Goal: Information Seeking & Learning: Compare options

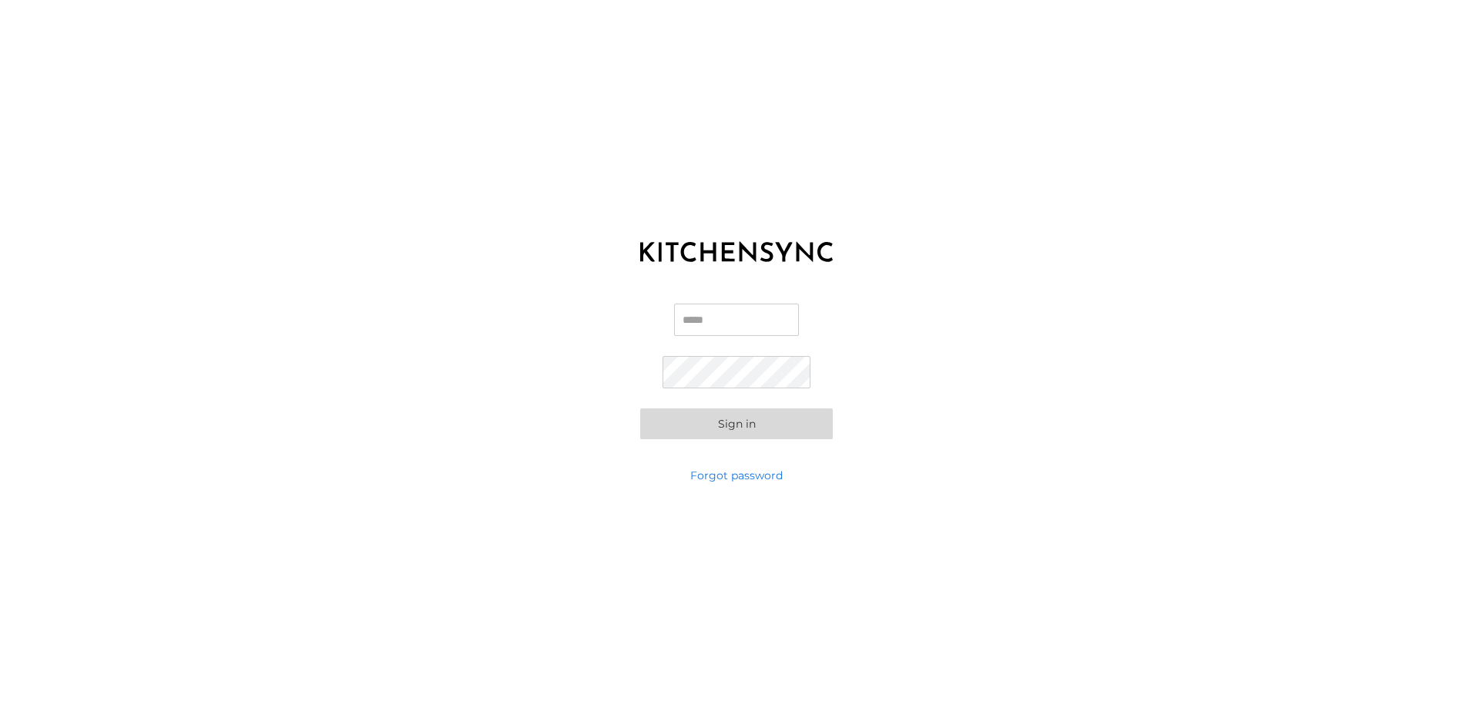
click at [757, 327] on input "Email" at bounding box center [736, 320] width 125 height 32
type input "**********"
click at [786, 420] on button "Sign in" at bounding box center [736, 423] width 193 height 31
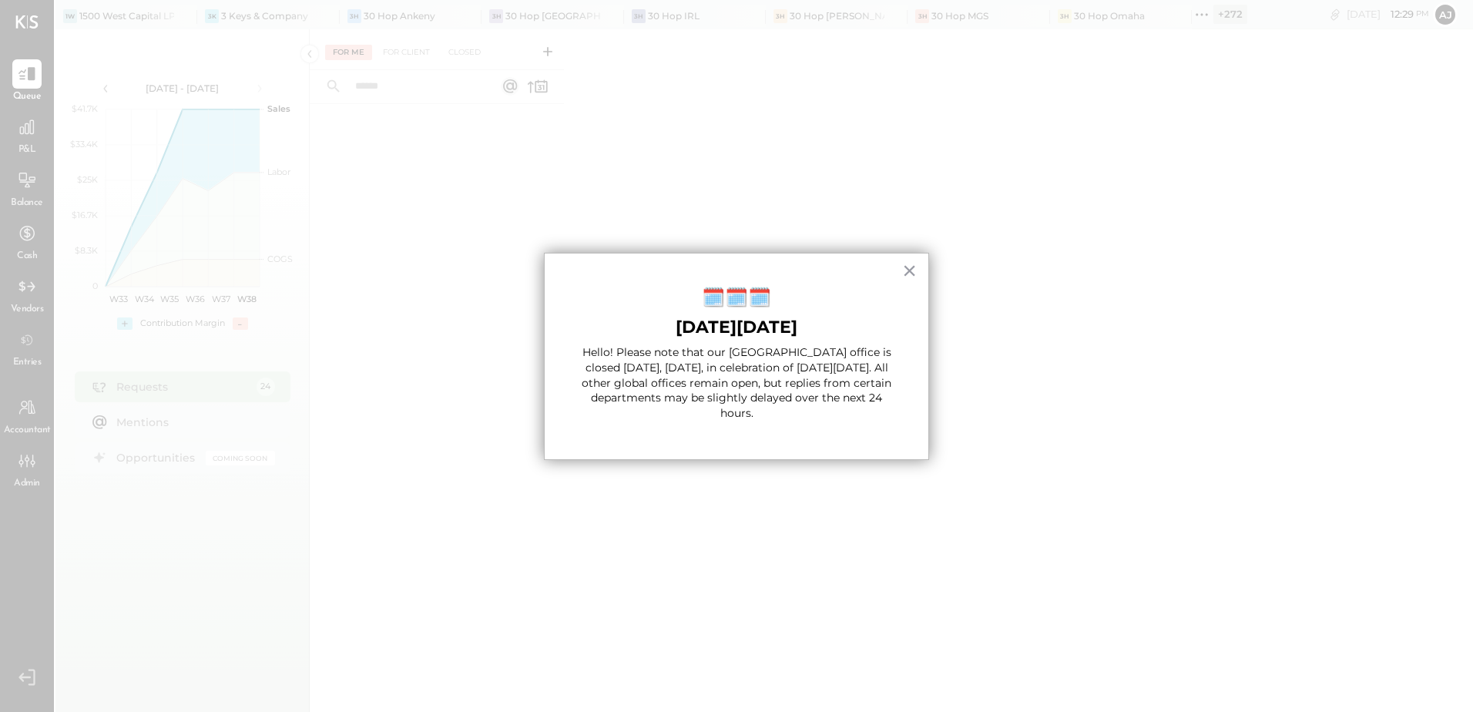
drag, startPoint x: 918, startPoint y: 272, endPoint x: 938, endPoint y: 264, distance: 21.8
click at [918, 272] on div "× 🗓️🗓️🗓️ [DATE][DATE] Hello! Please note that our [GEOGRAPHIC_DATA] office is c…" at bounding box center [736, 357] width 385 height 208
click at [914, 266] on button "×" at bounding box center [909, 270] width 15 height 25
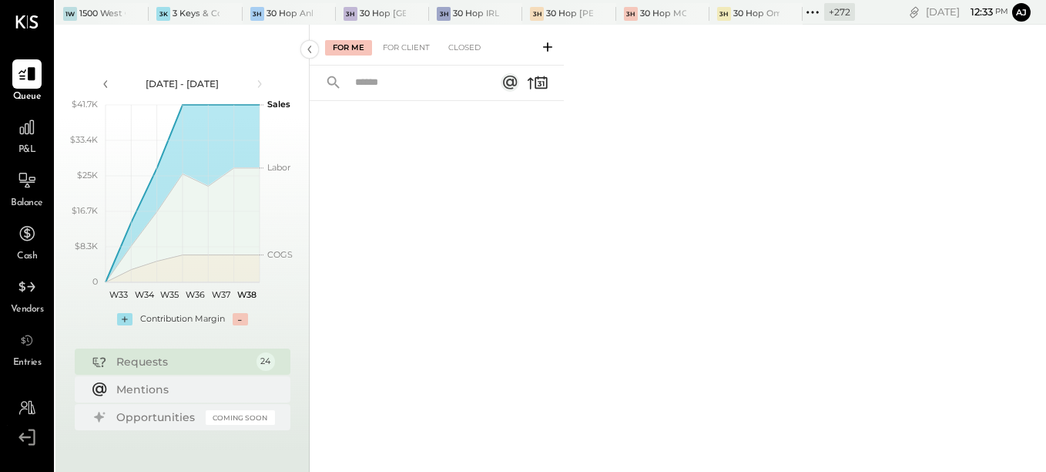
click at [819, 16] on icon at bounding box center [813, 12] width 20 height 20
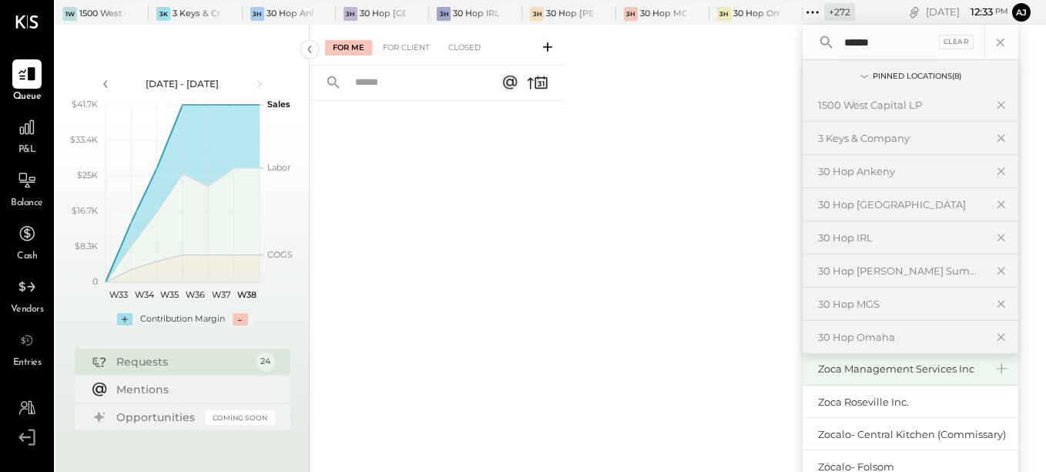
scroll to position [74, 0]
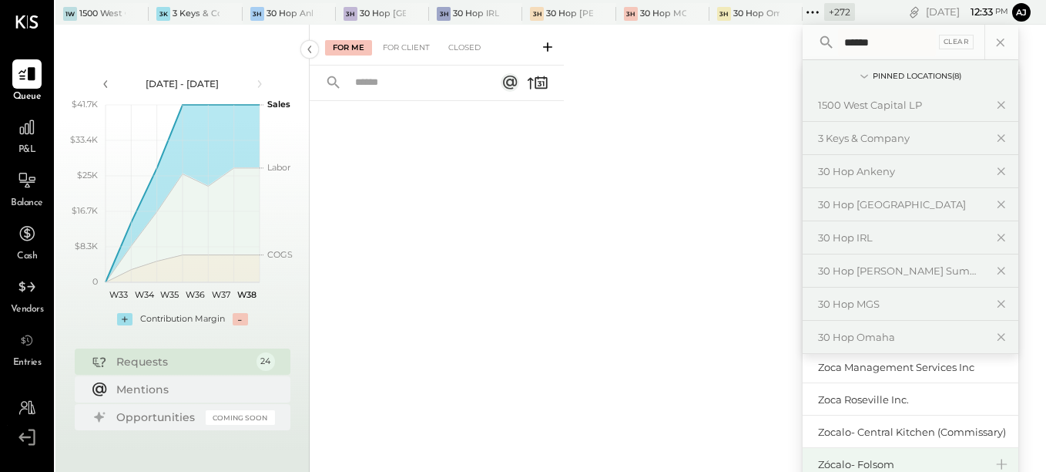
type input "******"
click at [893, 455] on div "Zócalo- Folsom" at bounding box center [911, 464] width 216 height 33
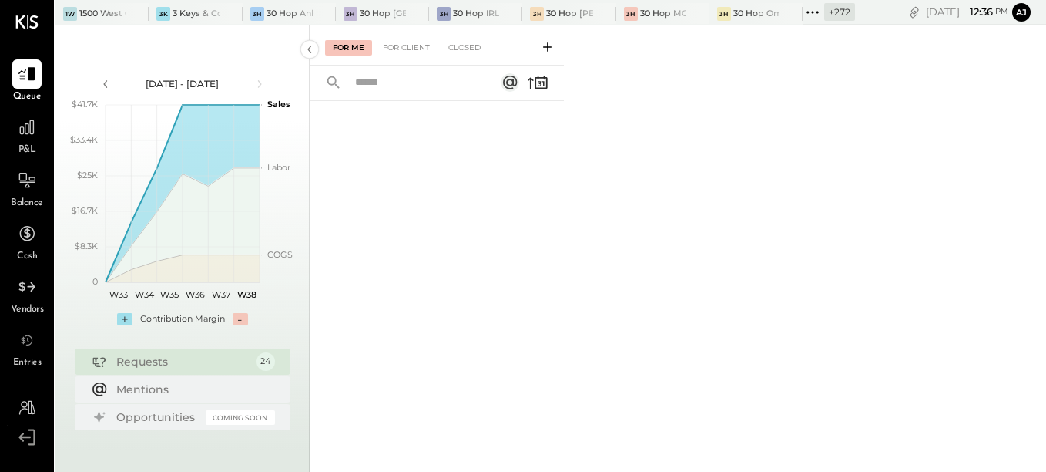
click at [628, 120] on div "For Me For Client Closed" at bounding box center [678, 248] width 737 height 447
click at [808, 15] on icon at bounding box center [813, 12] width 20 height 20
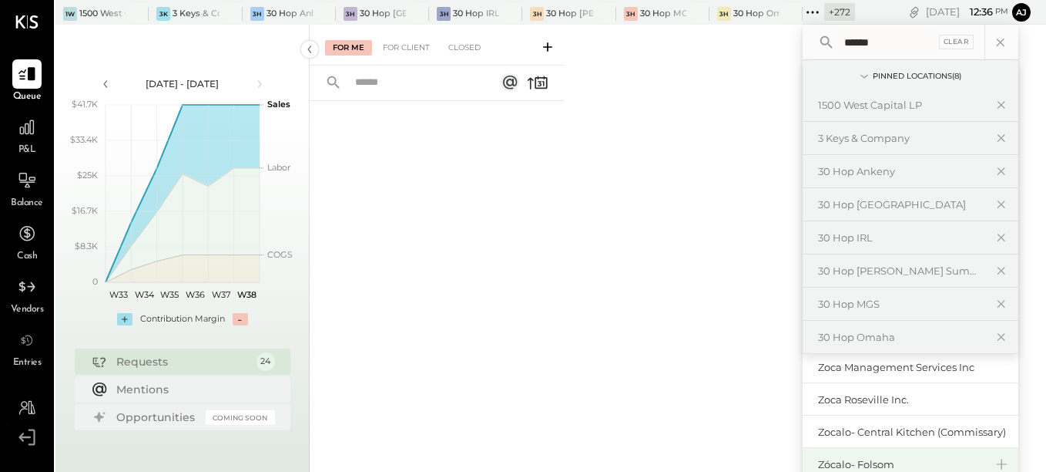
click at [887, 464] on div "Zócalo- Folsom" at bounding box center [901, 464] width 166 height 15
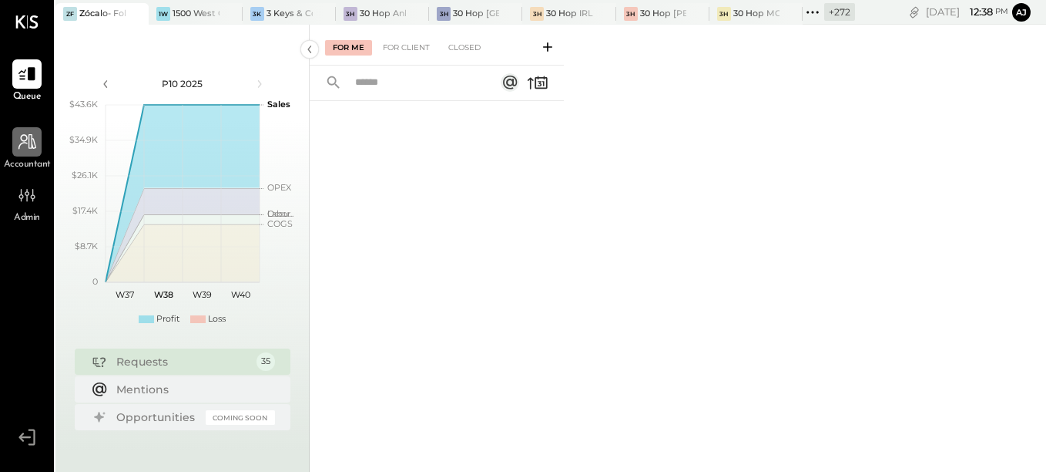
click at [36, 138] on icon at bounding box center [27, 142] width 20 height 20
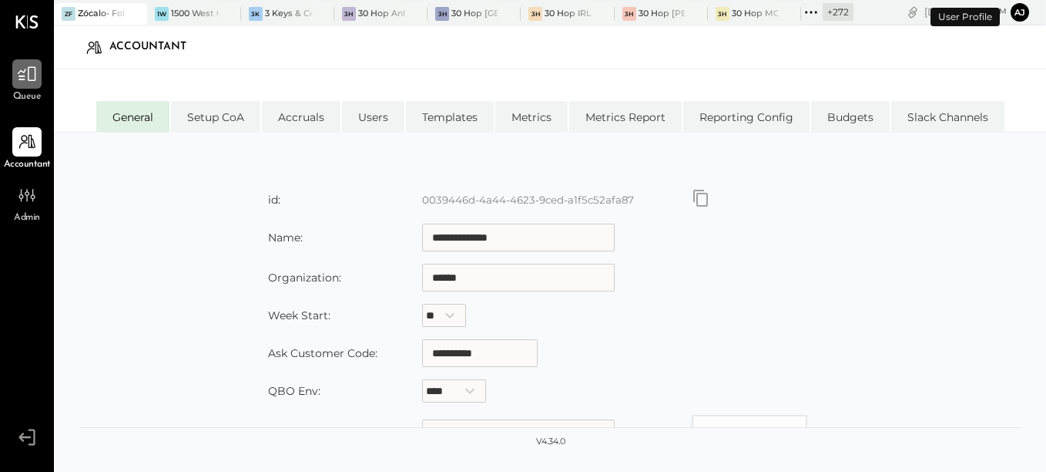
click at [30, 65] on icon at bounding box center [27, 74] width 20 height 20
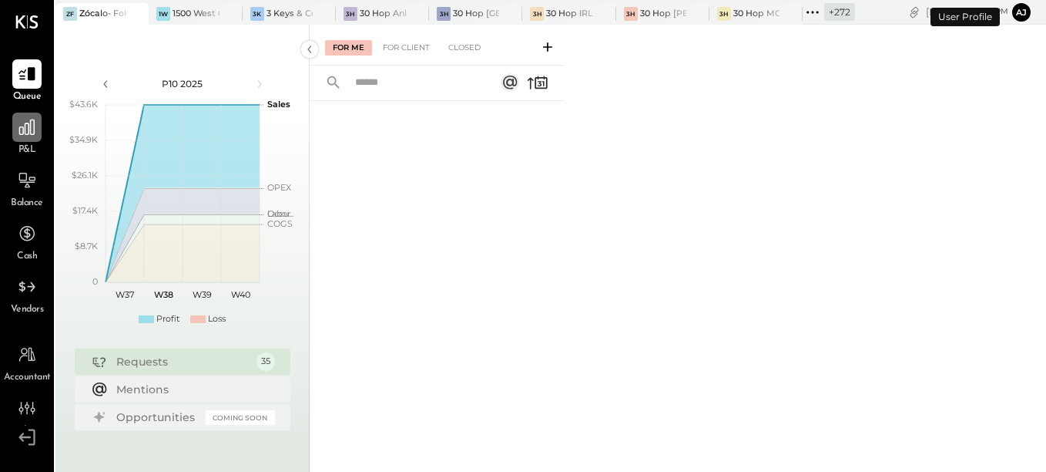
click at [15, 131] on div at bounding box center [26, 126] width 29 height 29
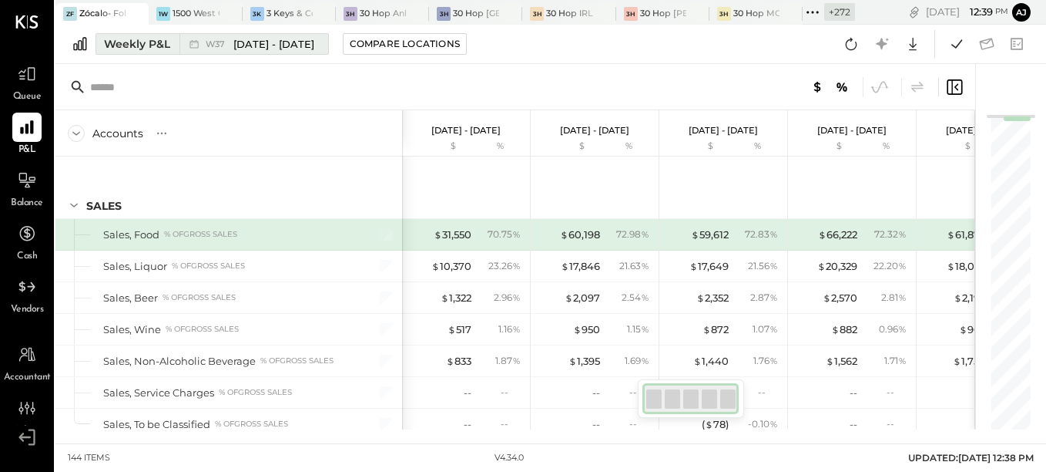
click at [166, 43] on div "Weekly P&L" at bounding box center [137, 43] width 66 height 15
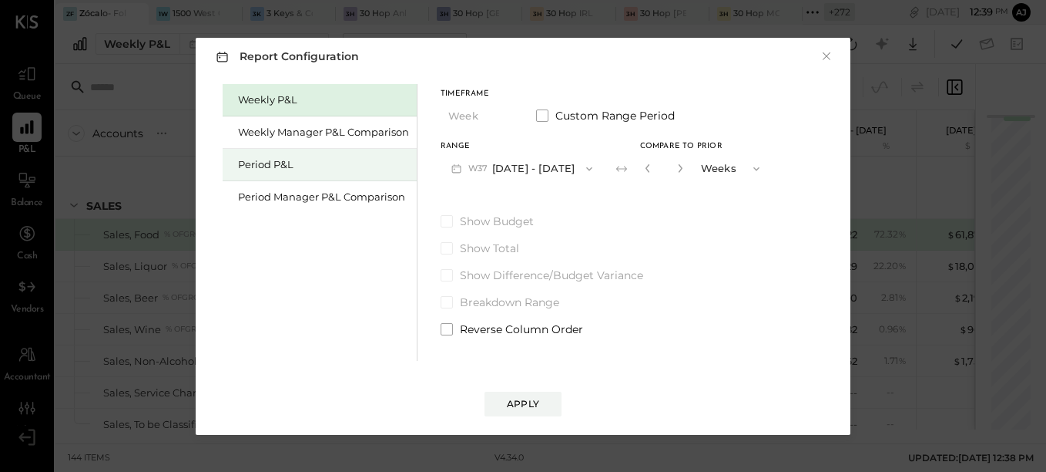
click at [314, 164] on div "Period P&L" at bounding box center [323, 164] width 171 height 15
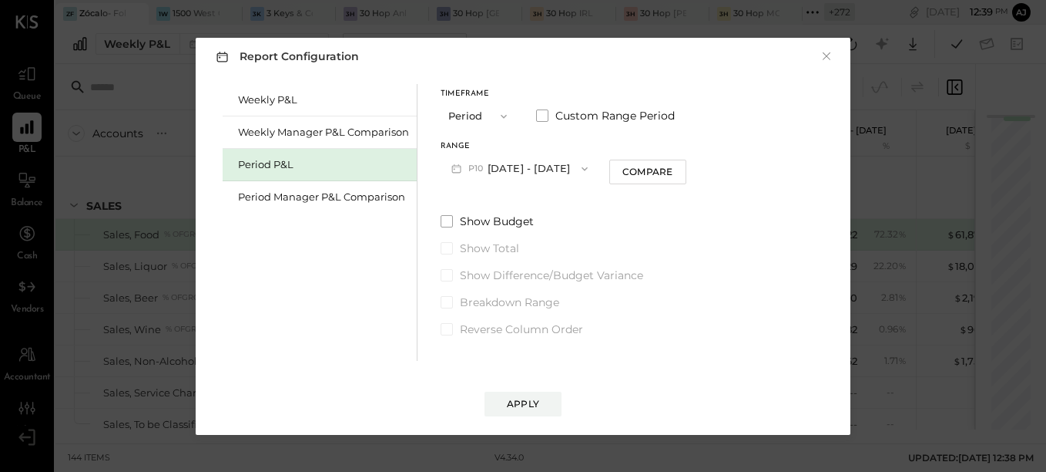
click at [504, 168] on button "P10 [DATE] - [DATE]" at bounding box center [520, 168] width 158 height 29
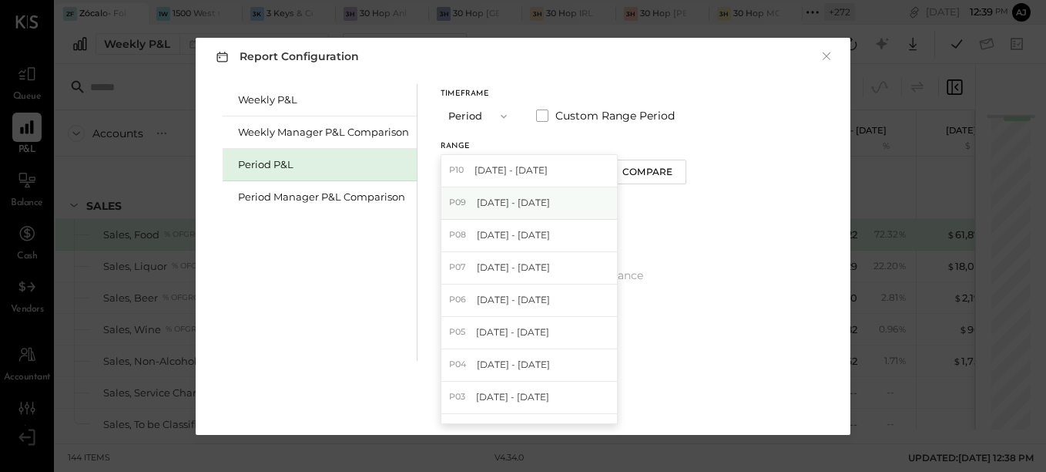
click at [502, 199] on span "[DATE] - [DATE]" at bounding box center [513, 202] width 73 height 13
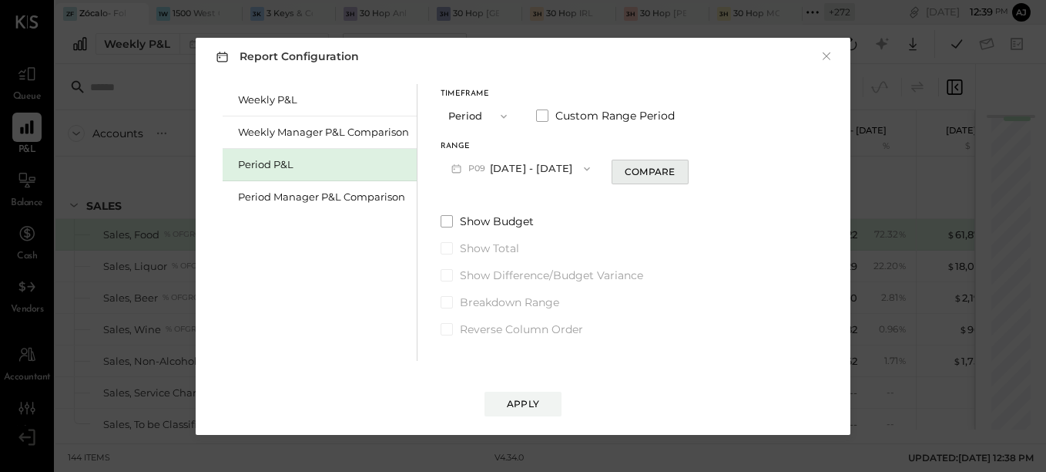
click at [653, 170] on div "Compare" at bounding box center [650, 171] width 50 height 13
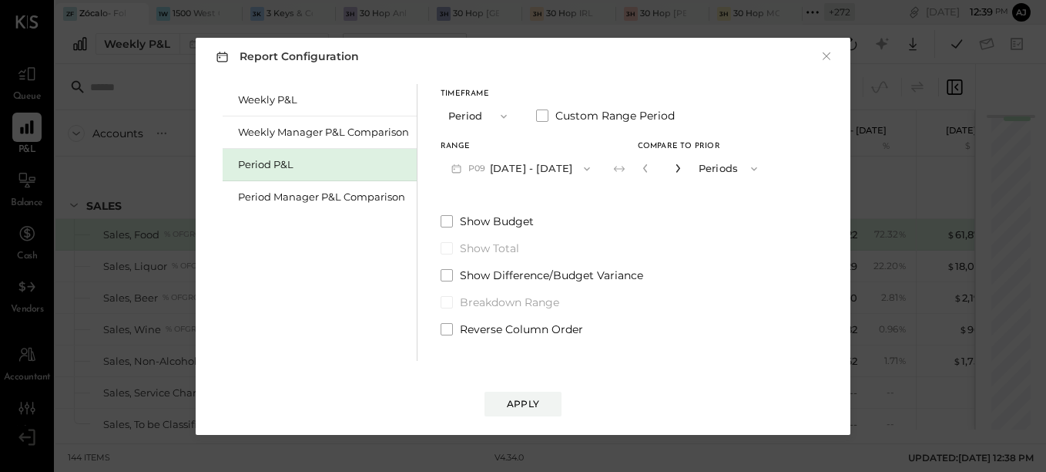
click at [683, 169] on icon "button" at bounding box center [677, 167] width 9 height 9
type input "*"
click at [450, 325] on span at bounding box center [447, 329] width 12 height 12
click at [515, 406] on div "Apply" at bounding box center [523, 403] width 32 height 13
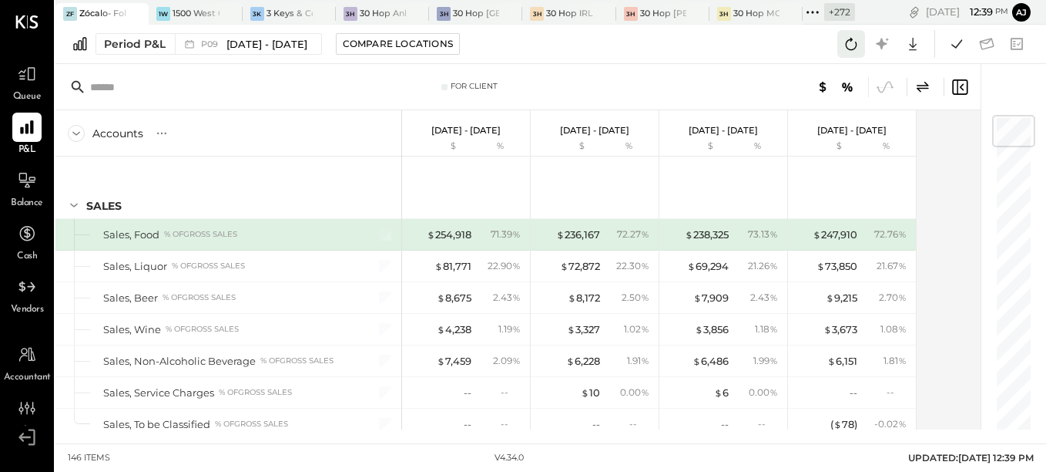
click at [855, 42] on icon at bounding box center [851, 44] width 20 height 20
click at [422, 43] on div "Compare Locations" at bounding box center [398, 43] width 110 height 13
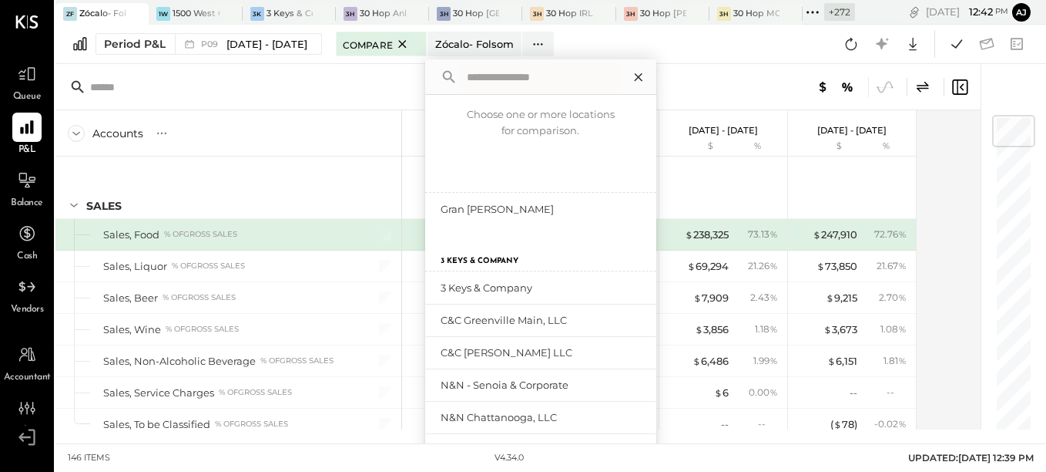
click at [649, 78] on icon at bounding box center [639, 77] width 20 height 20
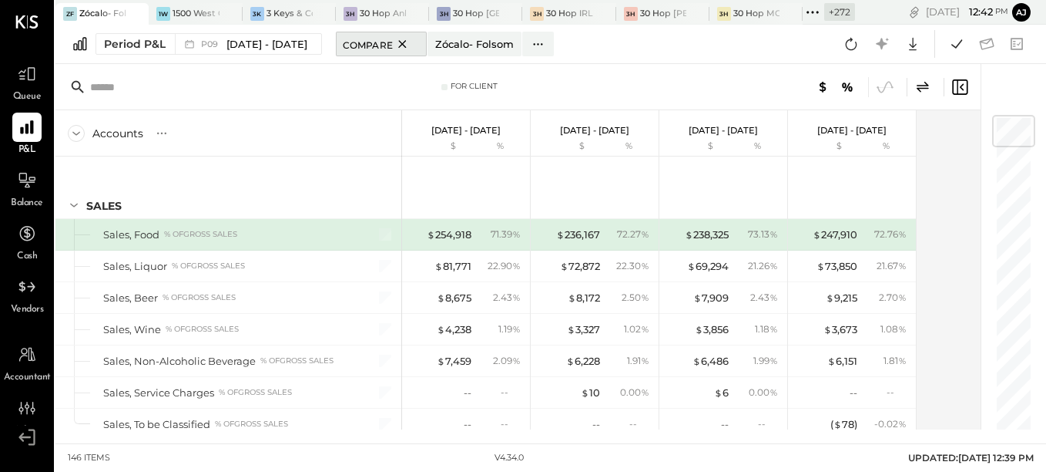
click at [406, 42] on icon at bounding box center [402, 44] width 8 height 8
click at [955, 148] on div "Accounts S % GL [DATE] - [DATE] $ % [DATE] - [DATE] $ % [DATE] - [DATE] $ % [DA…" at bounding box center [519, 269] width 928 height 319
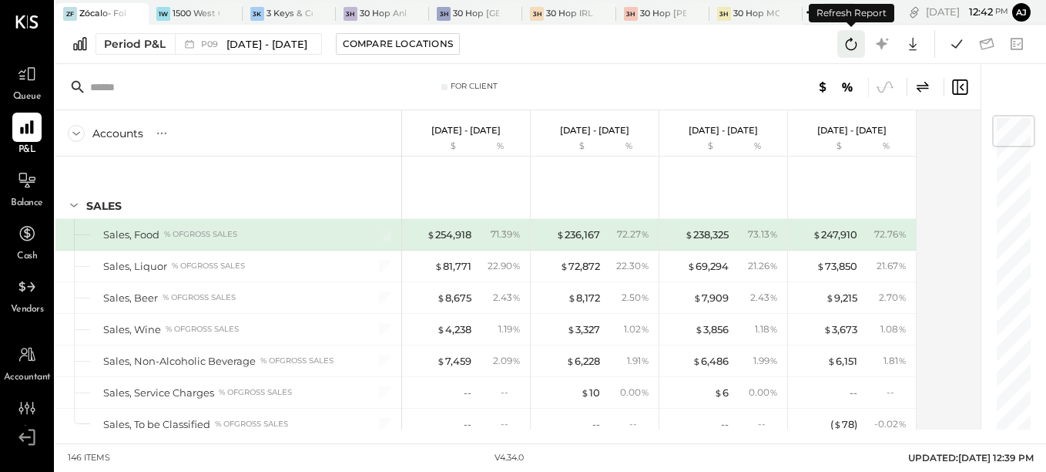
click at [852, 39] on icon at bounding box center [852, 44] width 12 height 12
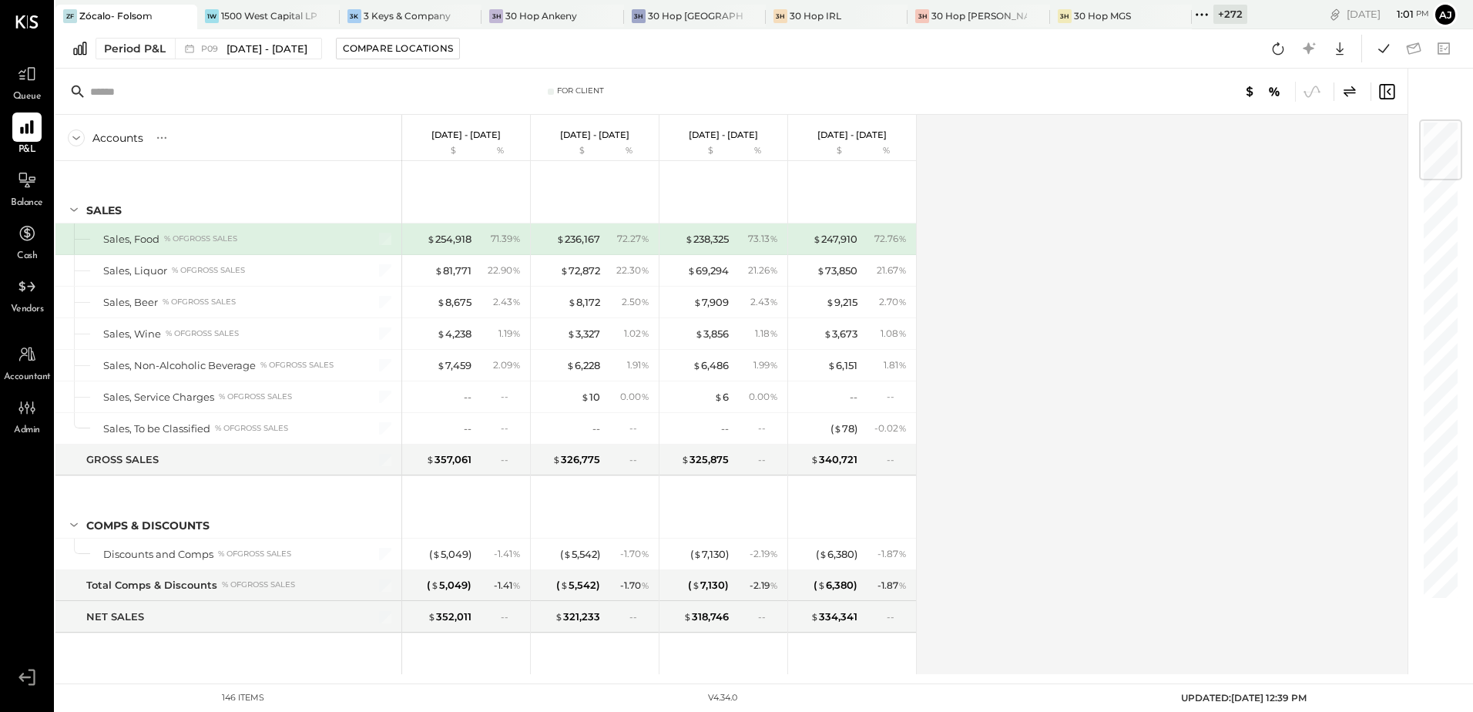
drag, startPoint x: 270, startPoint y: 52, endPoint x: 1019, endPoint y: 158, distance: 756.4
click at [1019, 158] on div "ZF Zócalo- Folsom 1W 1500 West Capital LP 3K 3 Keys & Company 3H 30 Hop Ankeny …" at bounding box center [764, 337] width 1418 height 674
click at [1088, 288] on div "Accounts S % GL [DATE] - [DATE] $ % [DATE] - [DATE] $ % [DATE] - [DATE] $ % [DA…" at bounding box center [732, 394] width 1355 height 559
click at [1279, 55] on icon at bounding box center [1278, 49] width 20 height 20
click at [1384, 53] on icon at bounding box center [1384, 49] width 20 height 20
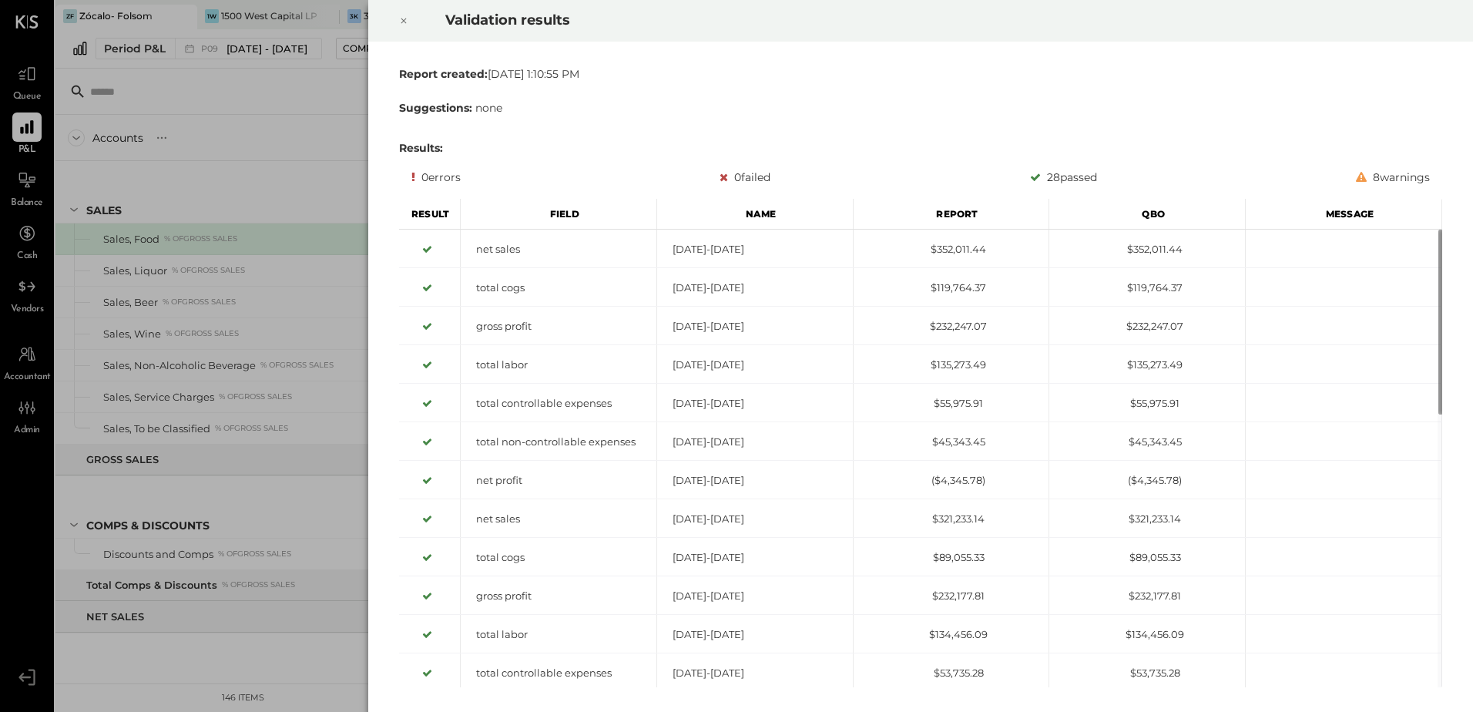
click at [402, 20] on icon at bounding box center [403, 21] width 9 height 18
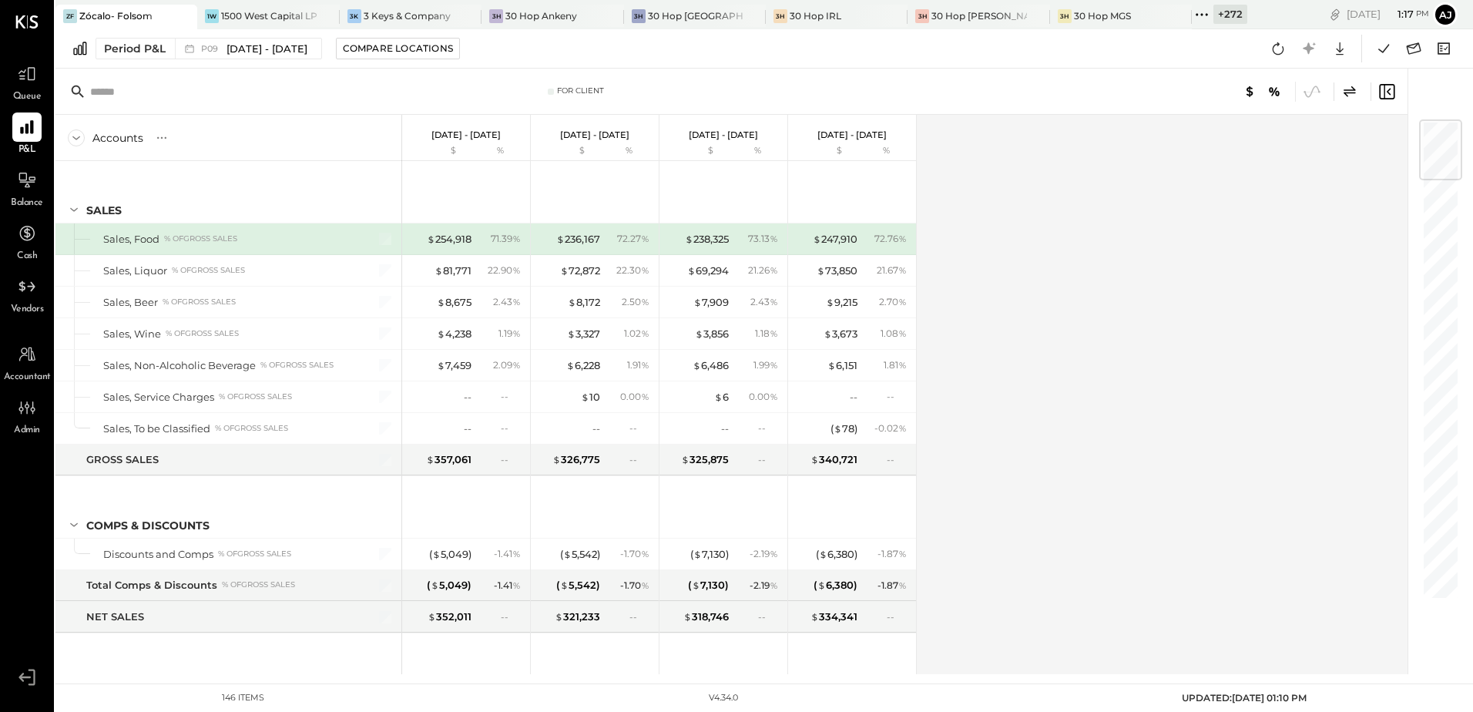
click at [1207, 346] on div "Accounts S % GL [DATE] - [DATE] $ % [DATE] - [DATE] $ % [DATE] - [DATE] $ % [DA…" at bounding box center [732, 394] width 1355 height 559
click at [251, 52] on span "[DATE] - [DATE]" at bounding box center [267, 49] width 81 height 15
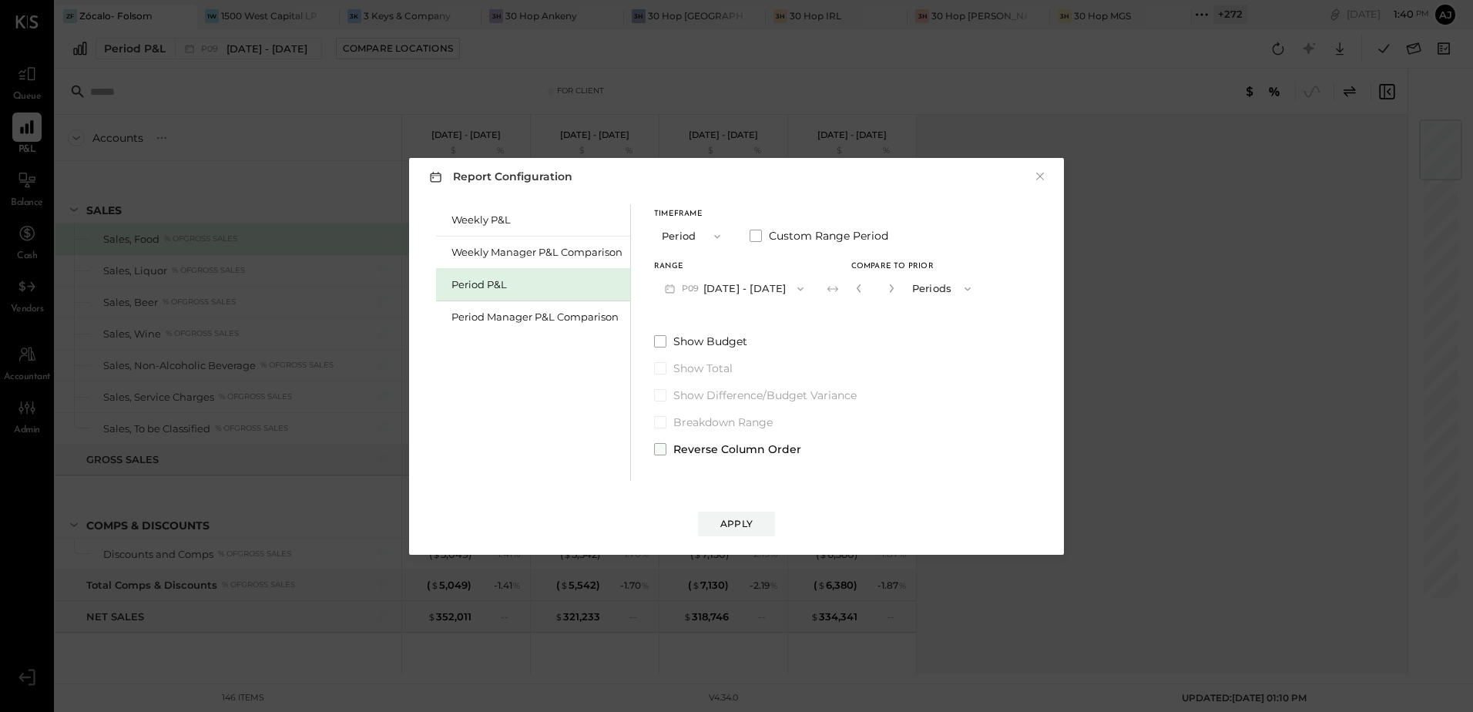
click at [656, 451] on span at bounding box center [660, 449] width 12 height 12
drag, startPoint x: 660, startPoint y: 451, endPoint x: 689, endPoint y: 471, distance: 34.8
click at [661, 451] on span at bounding box center [660, 449] width 12 height 12
click at [753, 528] on button "Apply" at bounding box center [736, 524] width 77 height 25
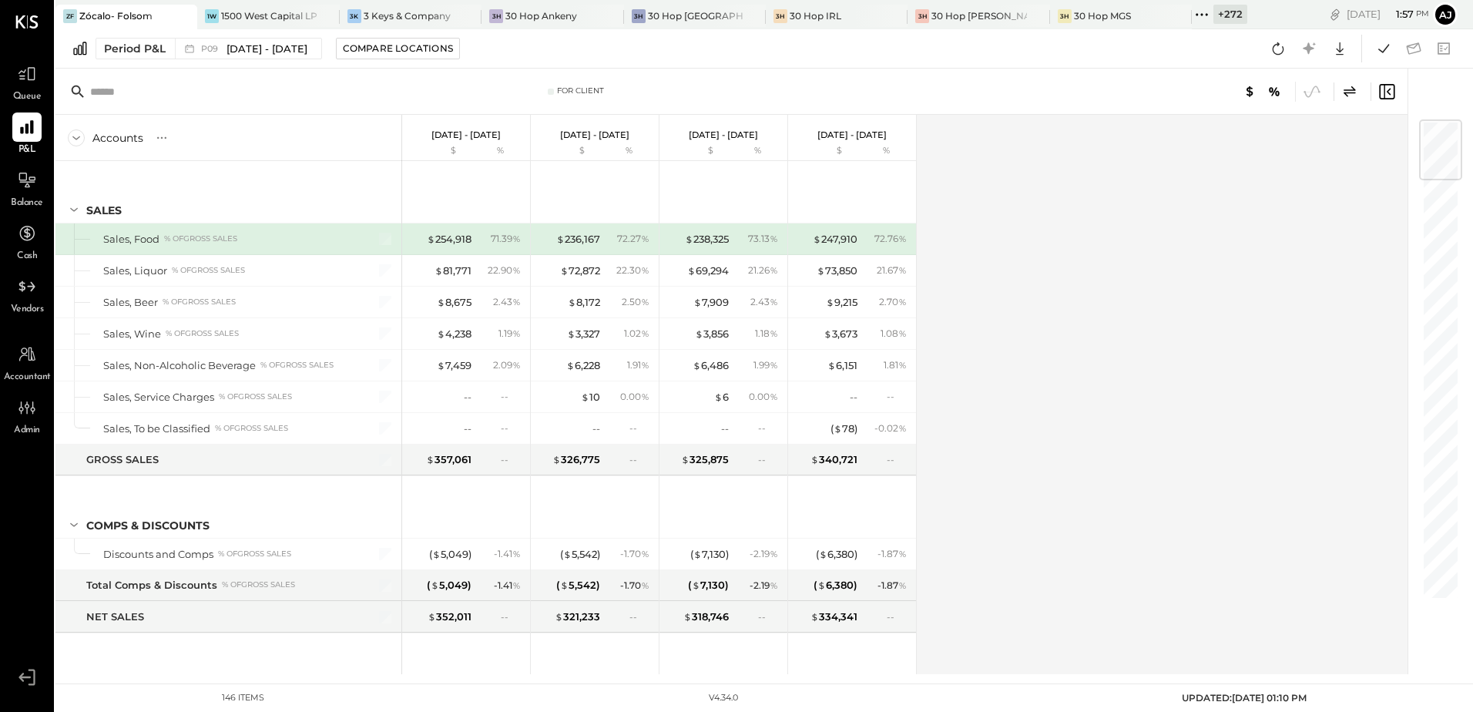
click at [1143, 448] on div "Accounts S % GL [DATE] - [DATE] $ % [DATE] - [DATE] $ % [DATE] - [DATE] $ % [DA…" at bounding box center [732, 394] width 1355 height 559
click at [1042, 458] on div "Accounts S % GL [DATE] - [DATE] $ % [DATE] - [DATE] $ % [DATE] - [DATE] $ % [DA…" at bounding box center [732, 394] width 1355 height 559
click at [1145, 397] on div "Accounts S % GL [DATE] - [DATE] $ % [DATE] - [DATE] $ % [DATE] - [DATE] $ % [DA…" at bounding box center [732, 394] width 1355 height 559
click at [846, 432] on div "( $ 78 )" at bounding box center [844, 428] width 27 height 15
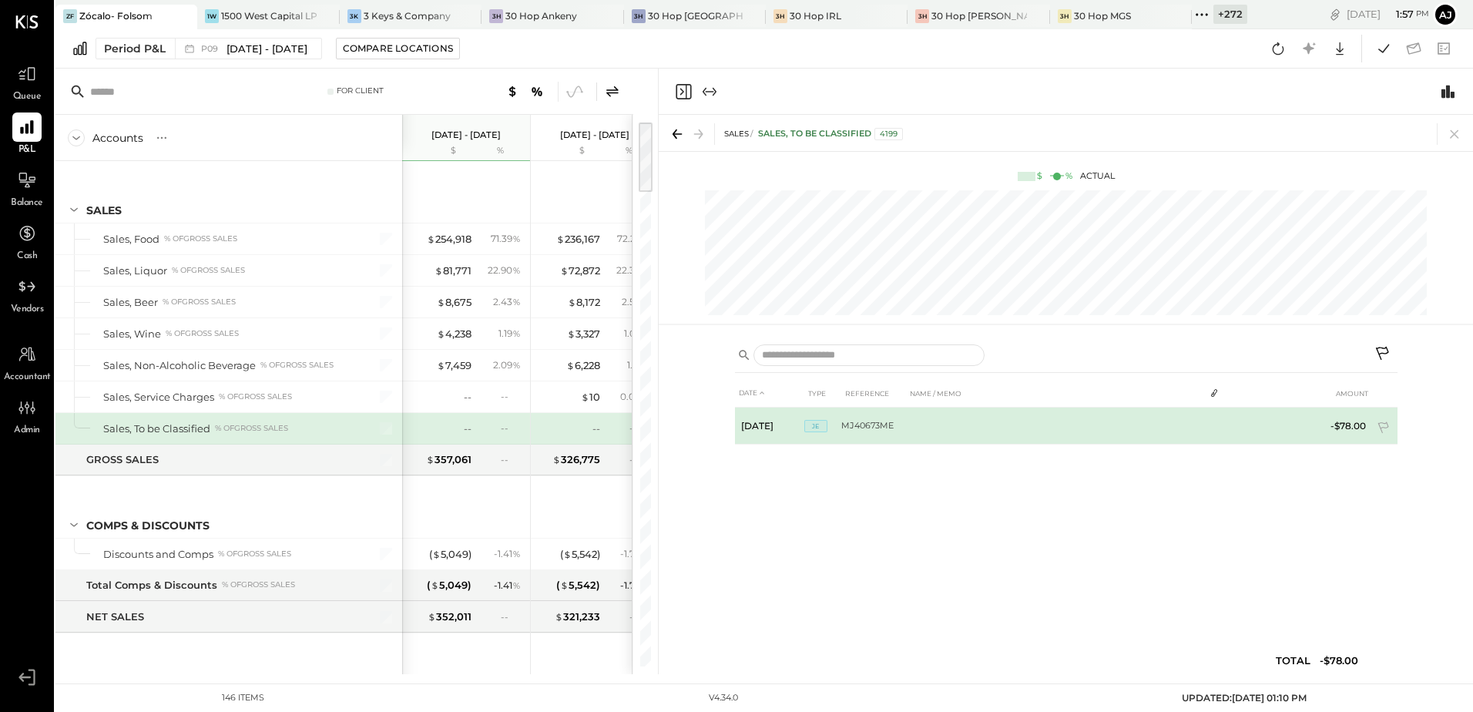
click at [1351, 425] on td "-$78.00" at bounding box center [1342, 426] width 59 height 37
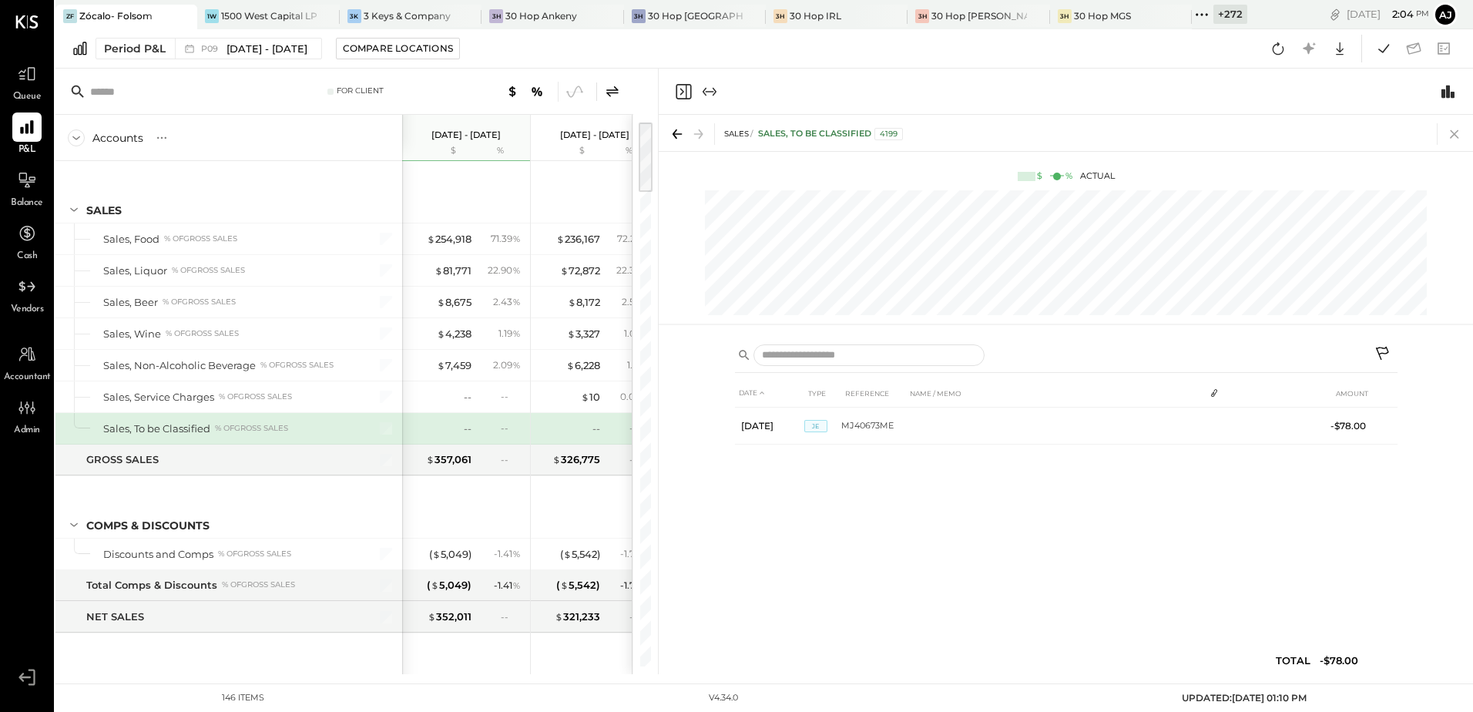
click at [1450, 136] on icon at bounding box center [1455, 134] width 22 height 22
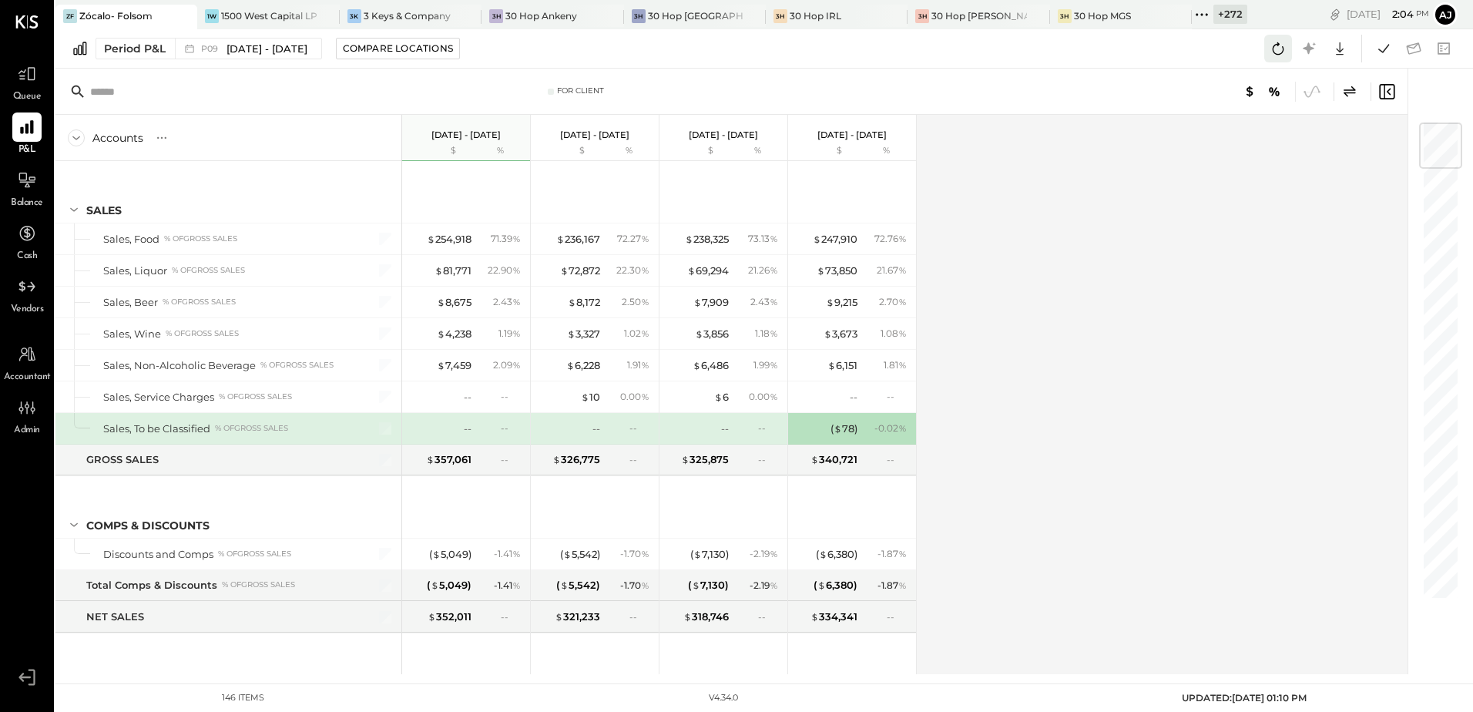
click at [1285, 54] on icon at bounding box center [1278, 49] width 20 height 20
drag, startPoint x: 1277, startPoint y: 50, endPoint x: 1283, endPoint y: 55, distance: 8.2
click at [1277, 50] on icon at bounding box center [1278, 49] width 20 height 20
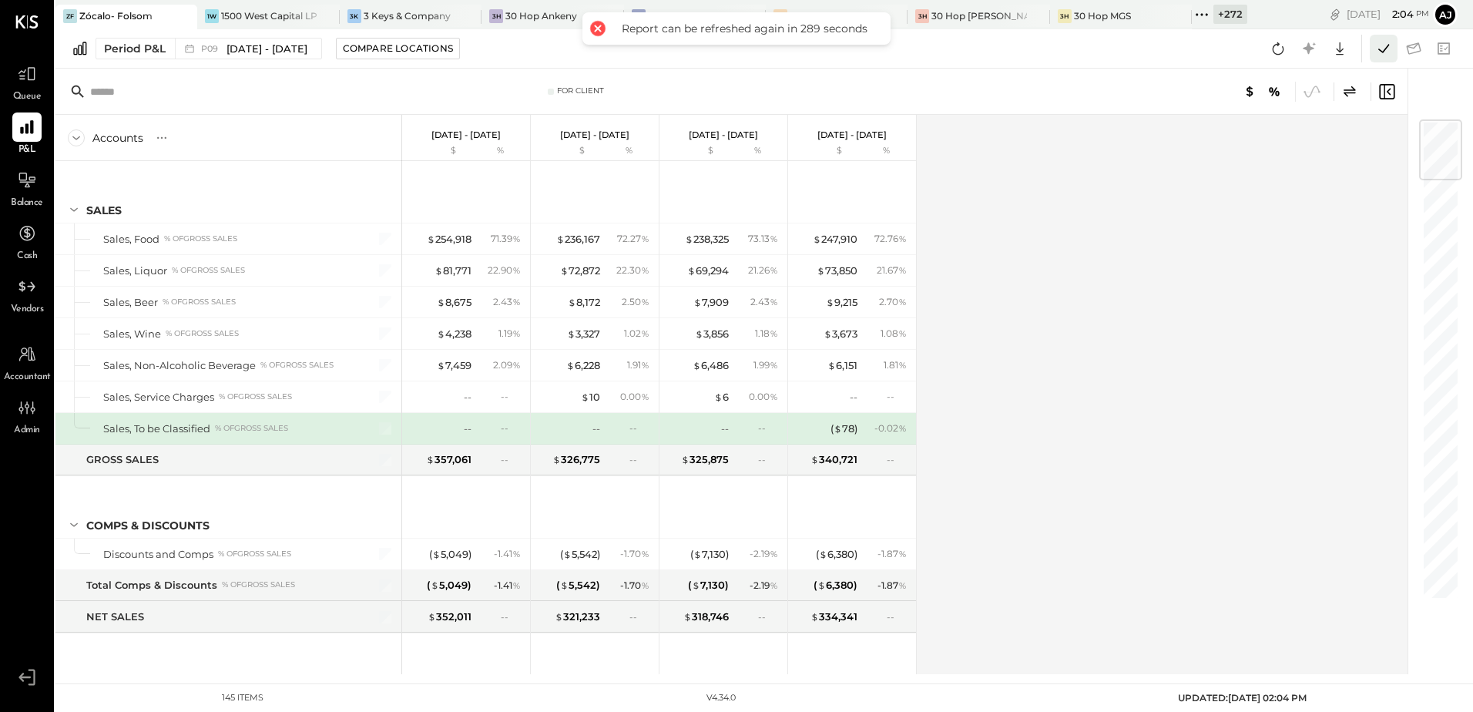
click at [1389, 43] on icon at bounding box center [1384, 49] width 20 height 20
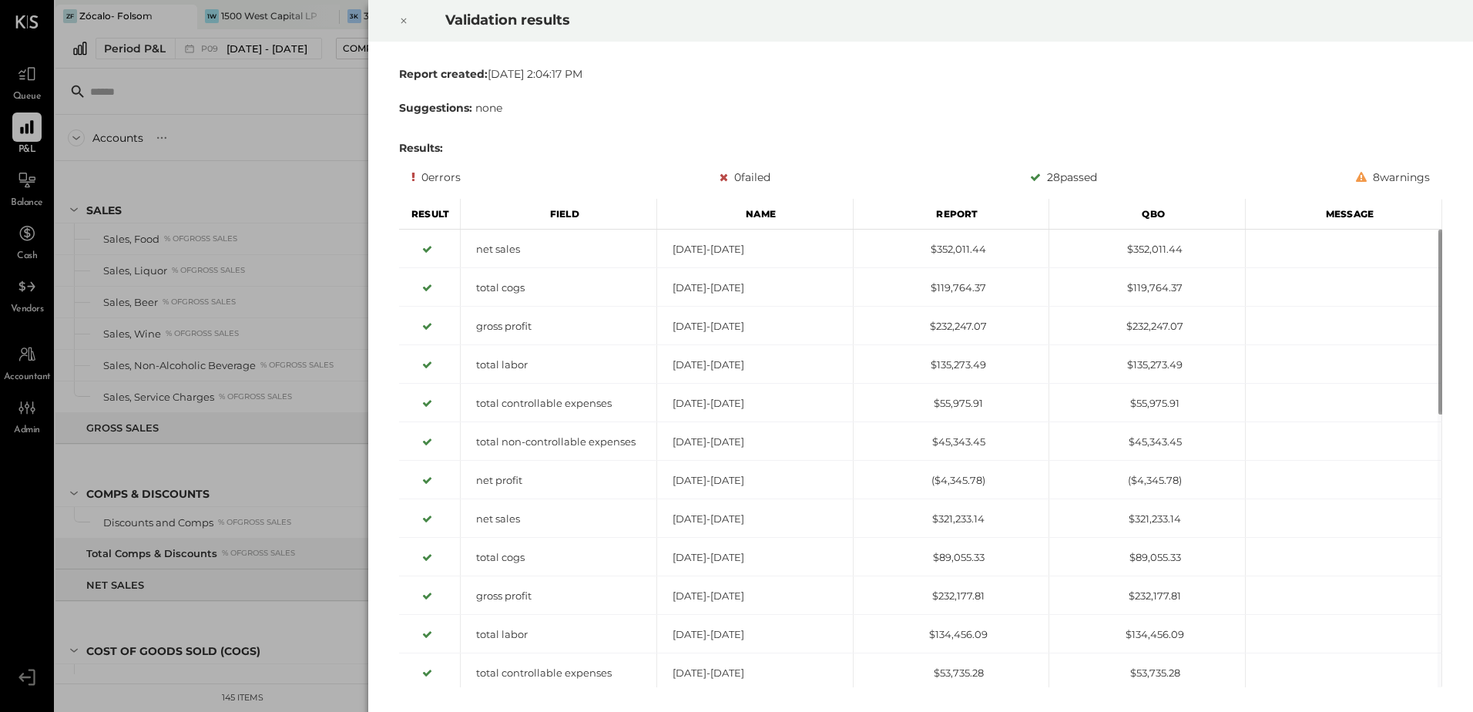
click at [407, 22] on icon at bounding box center [403, 21] width 9 height 18
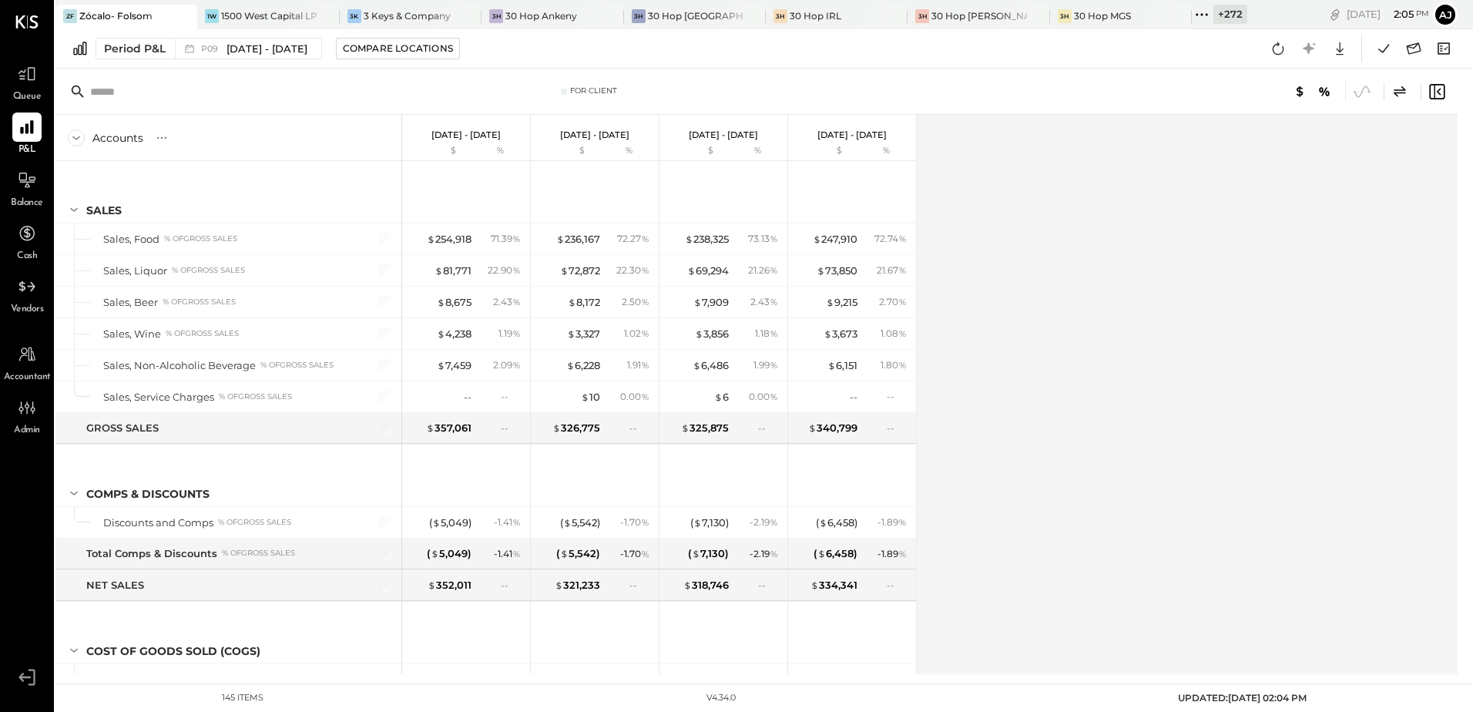
click at [1083, 388] on div "Accounts S % GL [DATE] - [DATE] $ % [DATE] - [DATE] $ % [DATE] - [DATE] $ % [DA…" at bounding box center [757, 394] width 1405 height 559
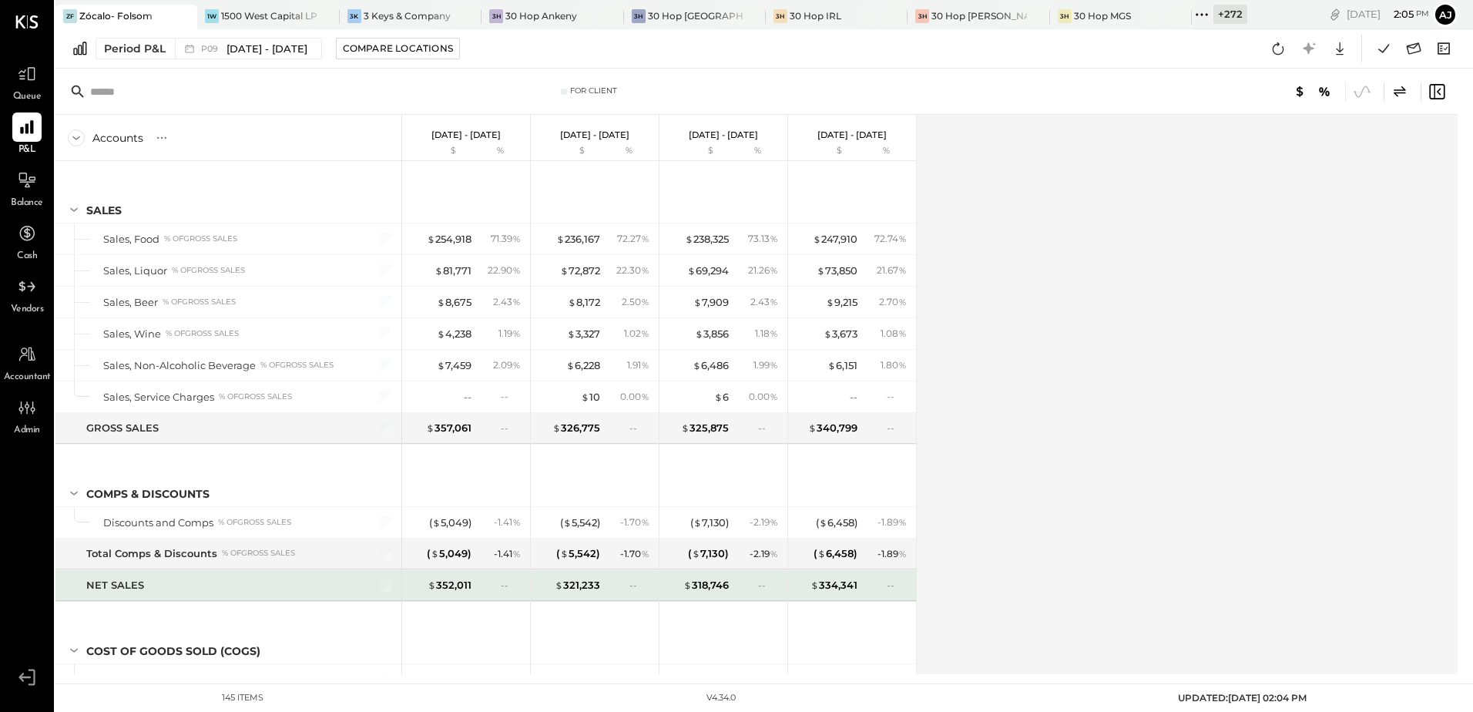
scroll to position [77, 0]
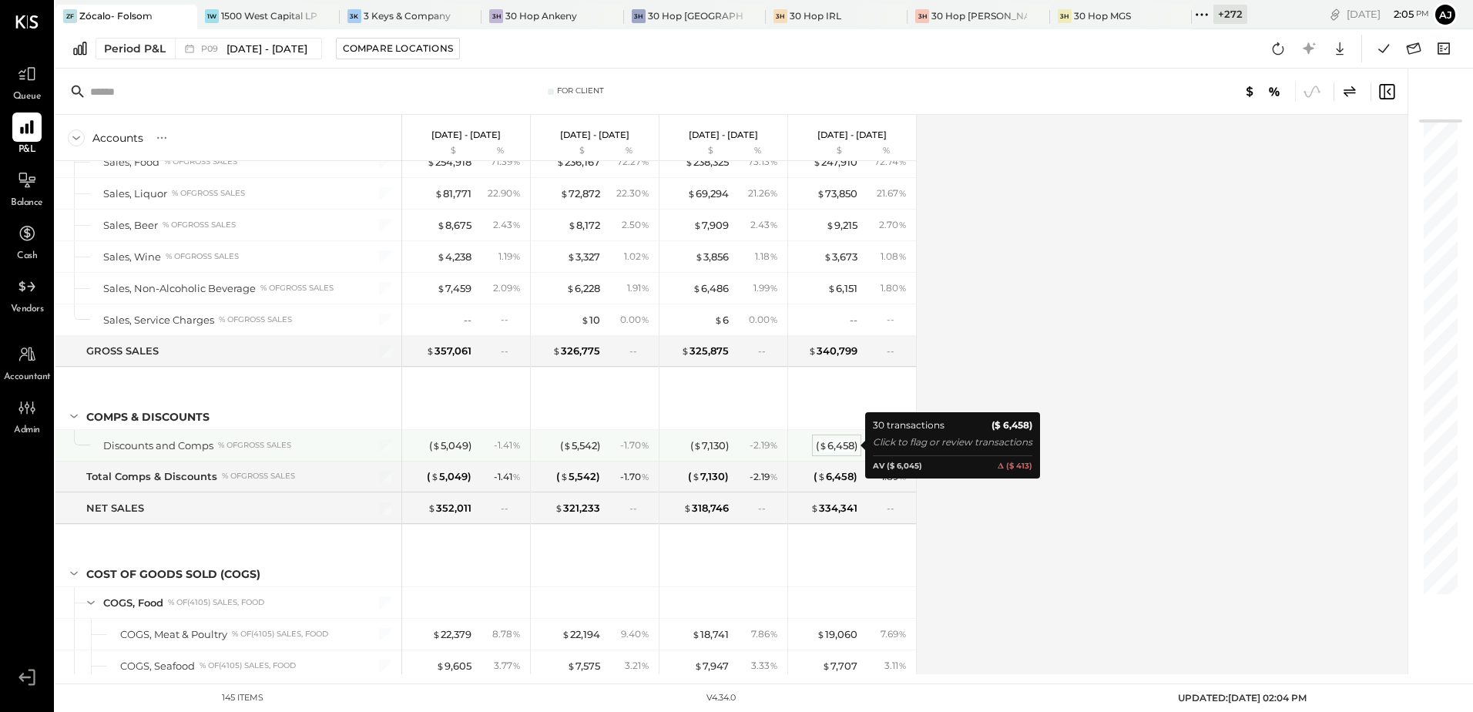
click at [834, 449] on div "( $ 6,458 )" at bounding box center [837, 445] width 42 height 15
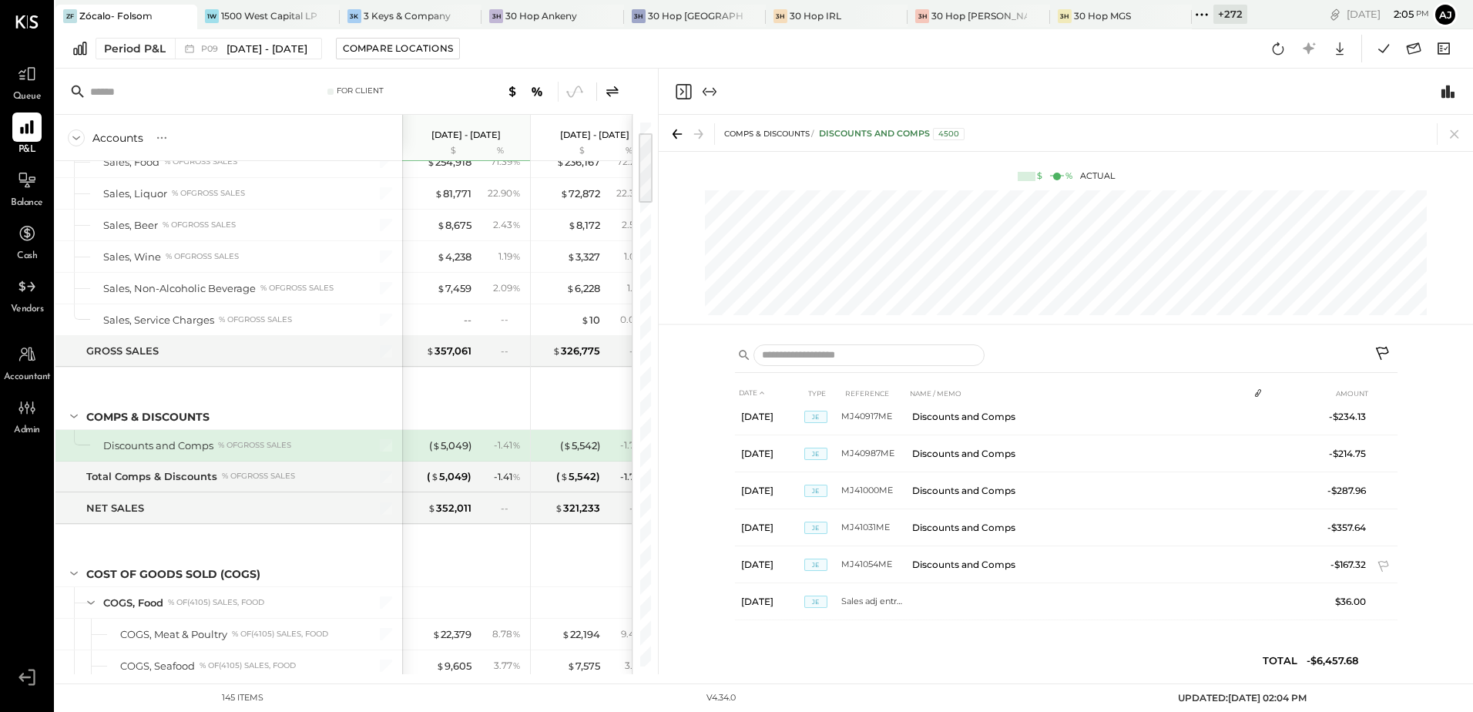
scroll to position [666, 0]
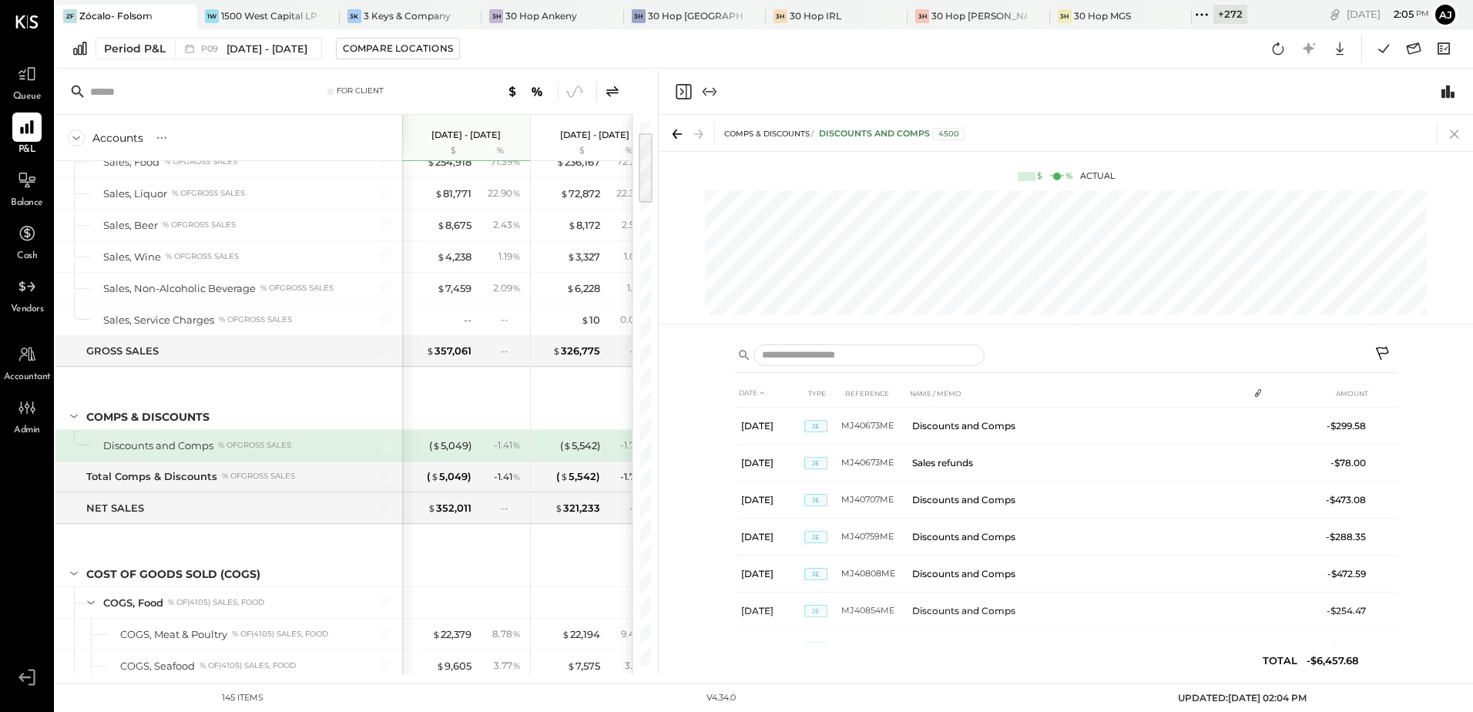
click at [1451, 136] on icon at bounding box center [1455, 134] width 22 height 22
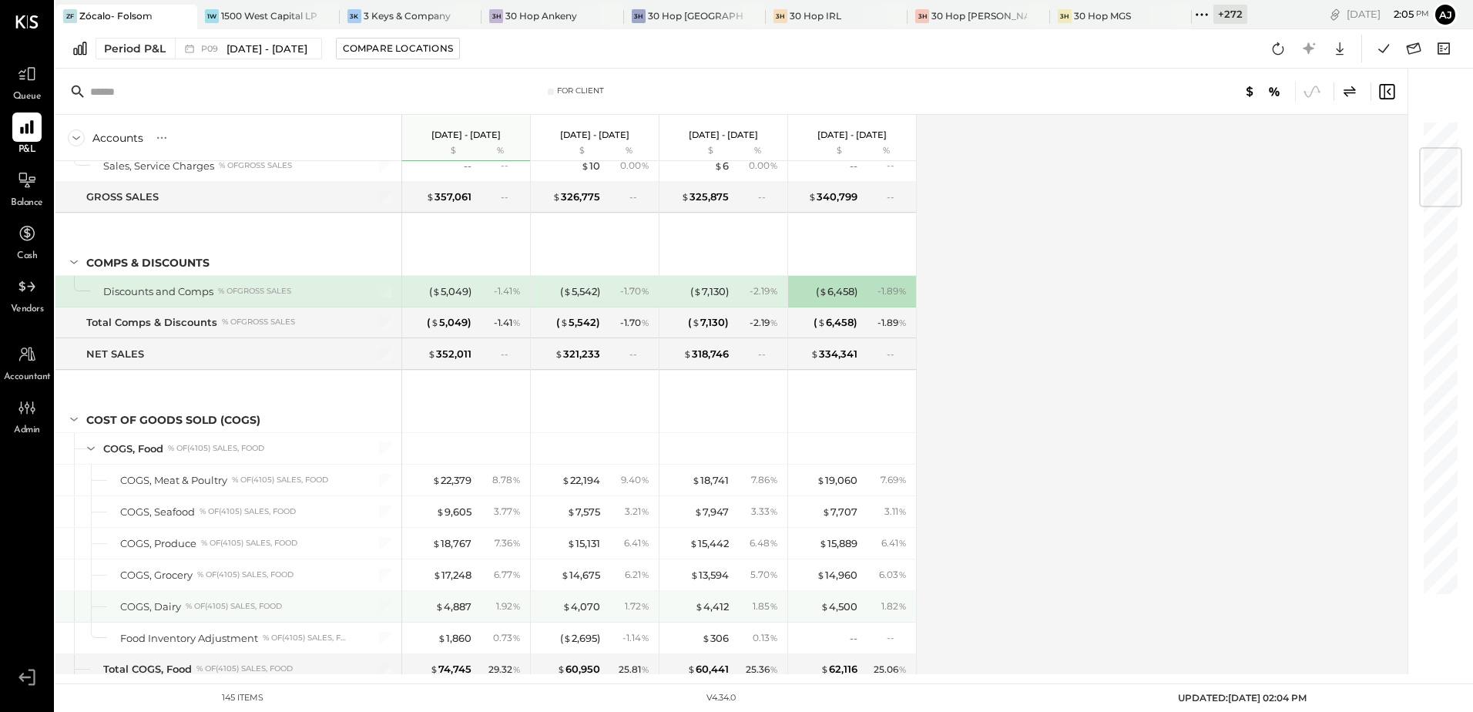
scroll to position [308, 0]
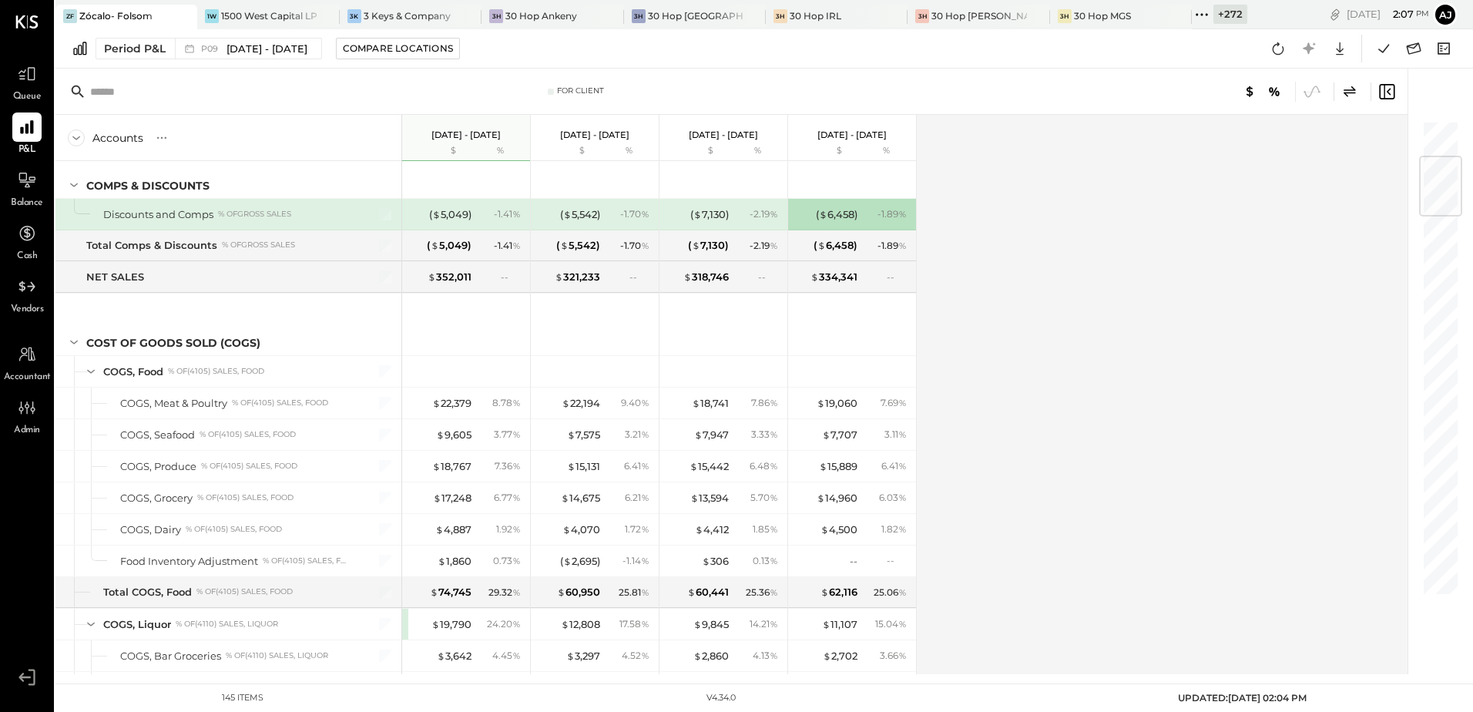
click at [1097, 310] on div "Accounts S % GL [DATE] - [DATE] $ % [DATE] - [DATE] $ % [DATE] - [DATE] $ % [DA…" at bounding box center [732, 394] width 1355 height 559
